Goal: Task Accomplishment & Management: Use online tool/utility

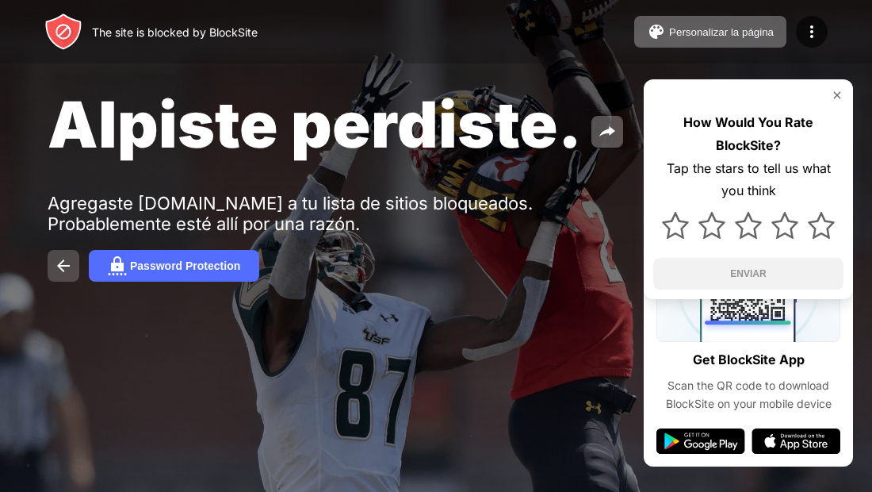
click at [67, 269] on img at bounding box center [63, 265] width 19 height 19
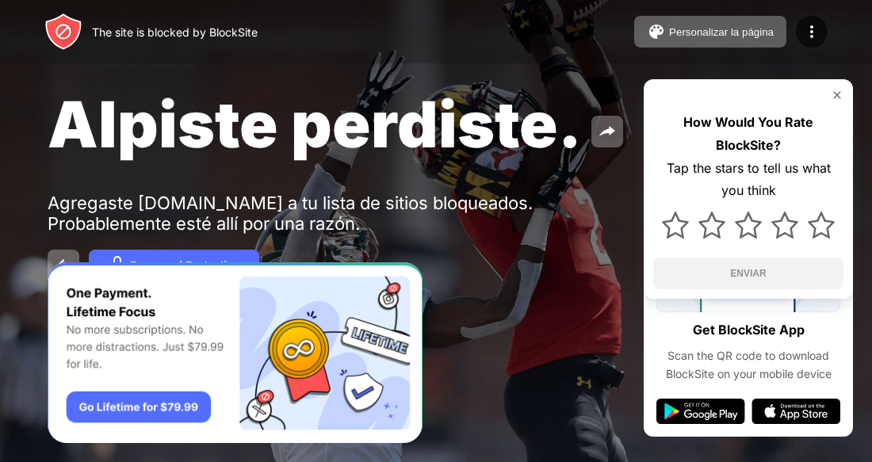
click at [234, 169] on div "Alpiste perdiste. Agregaste [DOMAIN_NAME] a tu lista de sitios bloqueados. Prob…" at bounding box center [436, 183] width 872 height 367
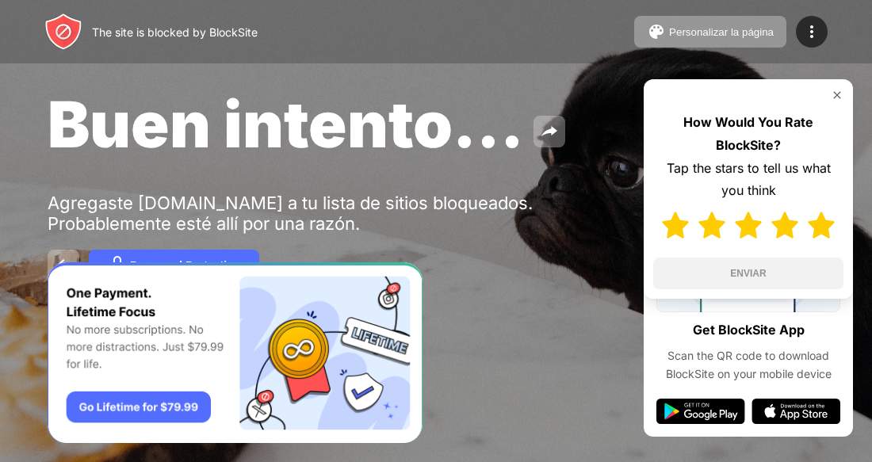
click at [829, 224] on img at bounding box center [821, 225] width 27 height 27
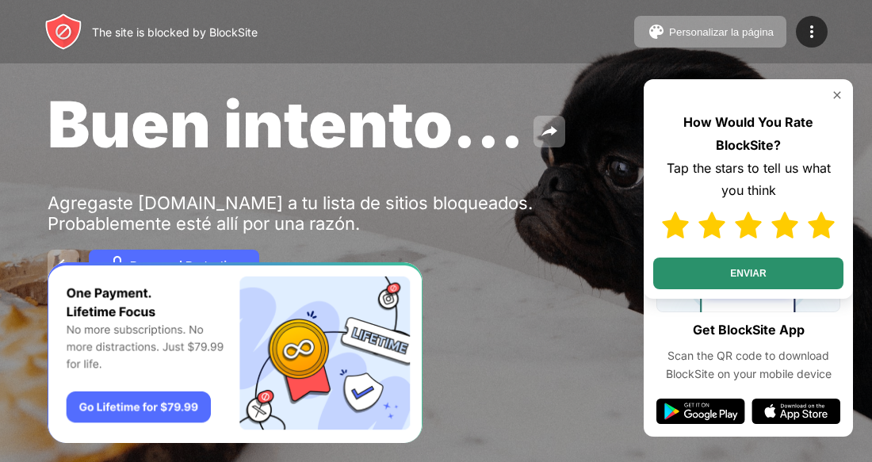
click at [797, 284] on button "ENVIAR" at bounding box center [748, 274] width 190 height 32
